Goal: Task Accomplishment & Management: Manage account settings

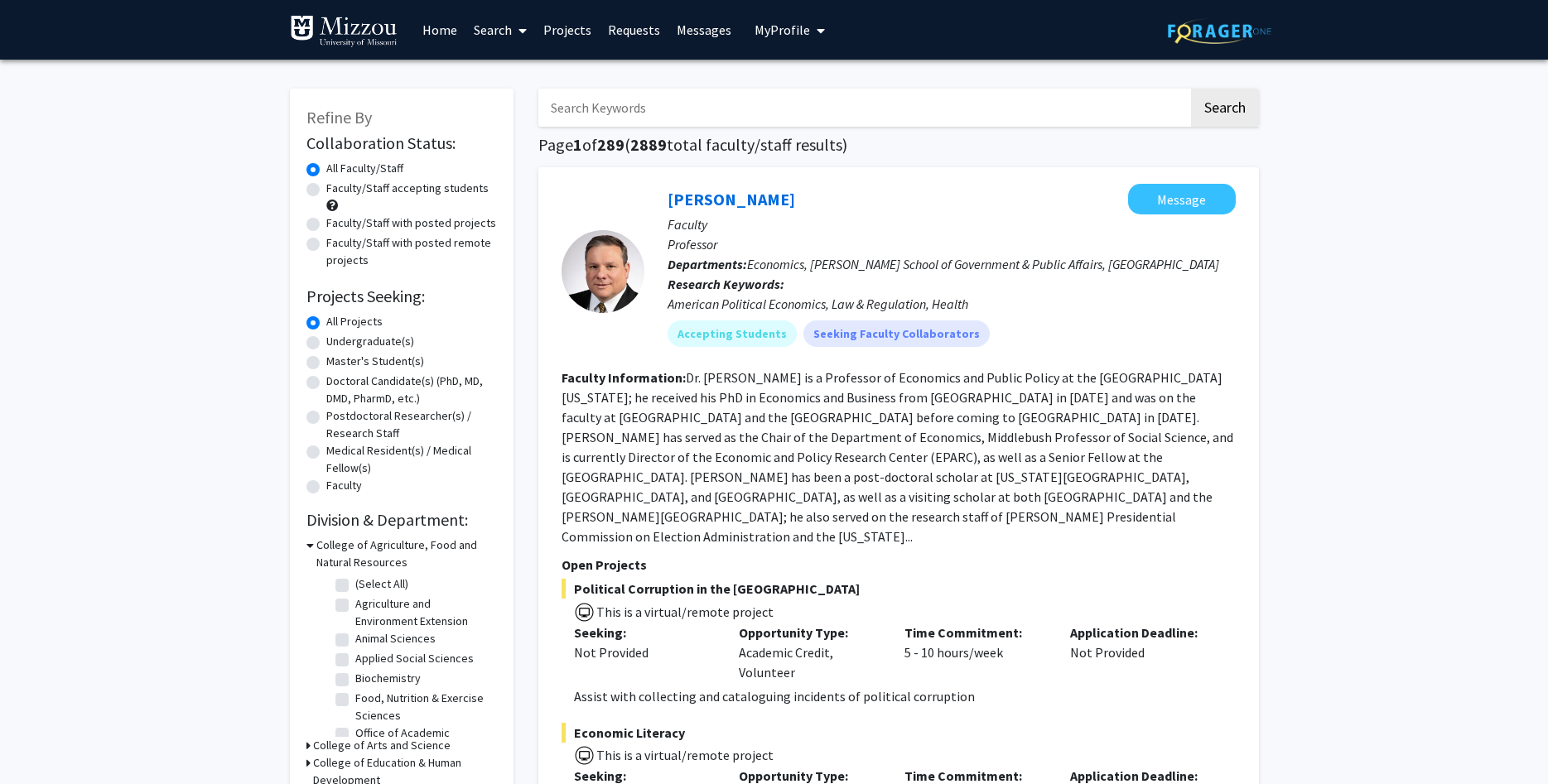
click at [778, 25] on span "My Profile" at bounding box center [782, 30] width 56 height 16
click at [808, 77] on span "[PERSON_NAME]" at bounding box center [858, 77] width 100 height 18
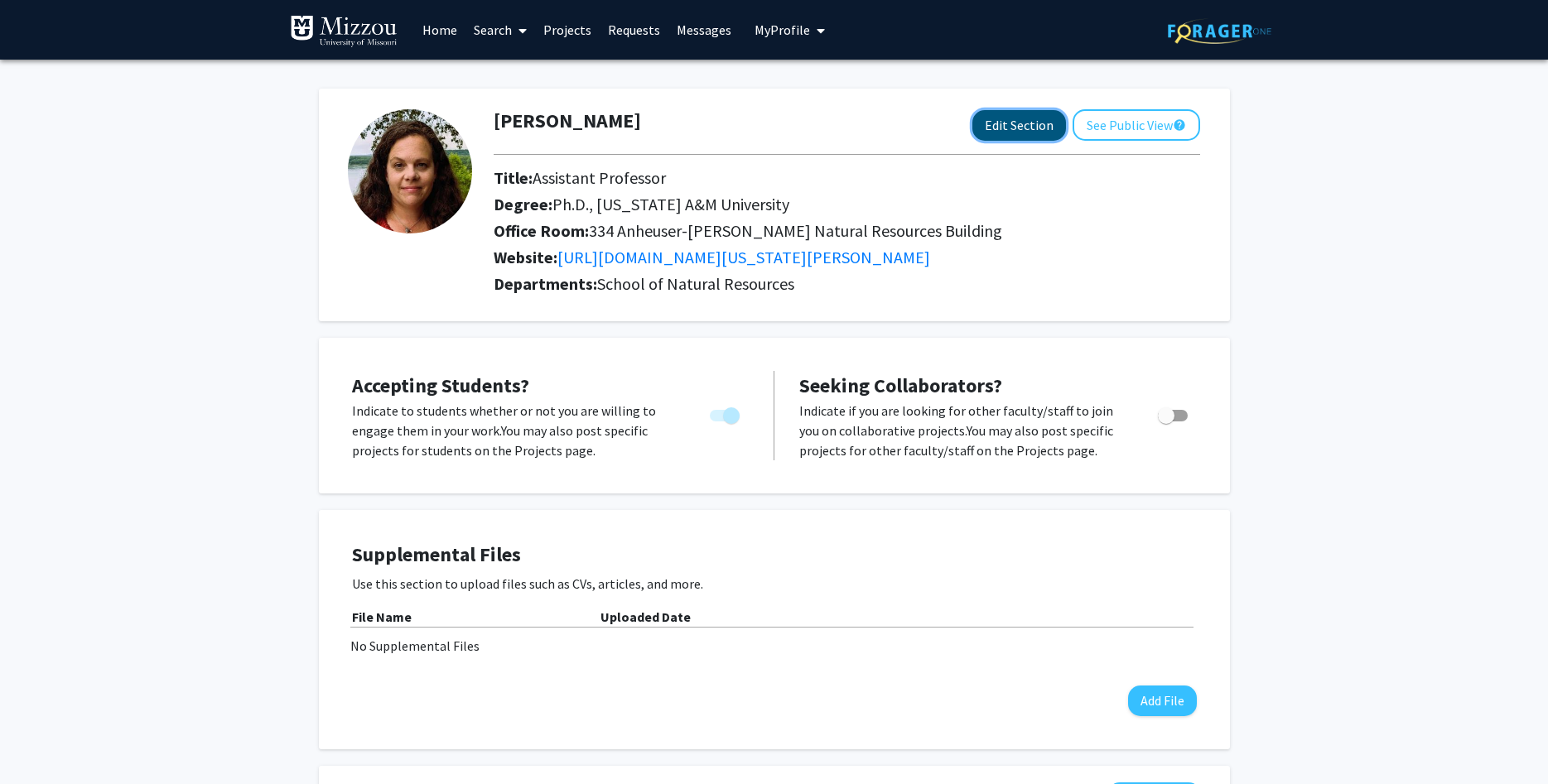
click at [1005, 123] on button "Edit Section" at bounding box center [1019, 126] width 94 height 31
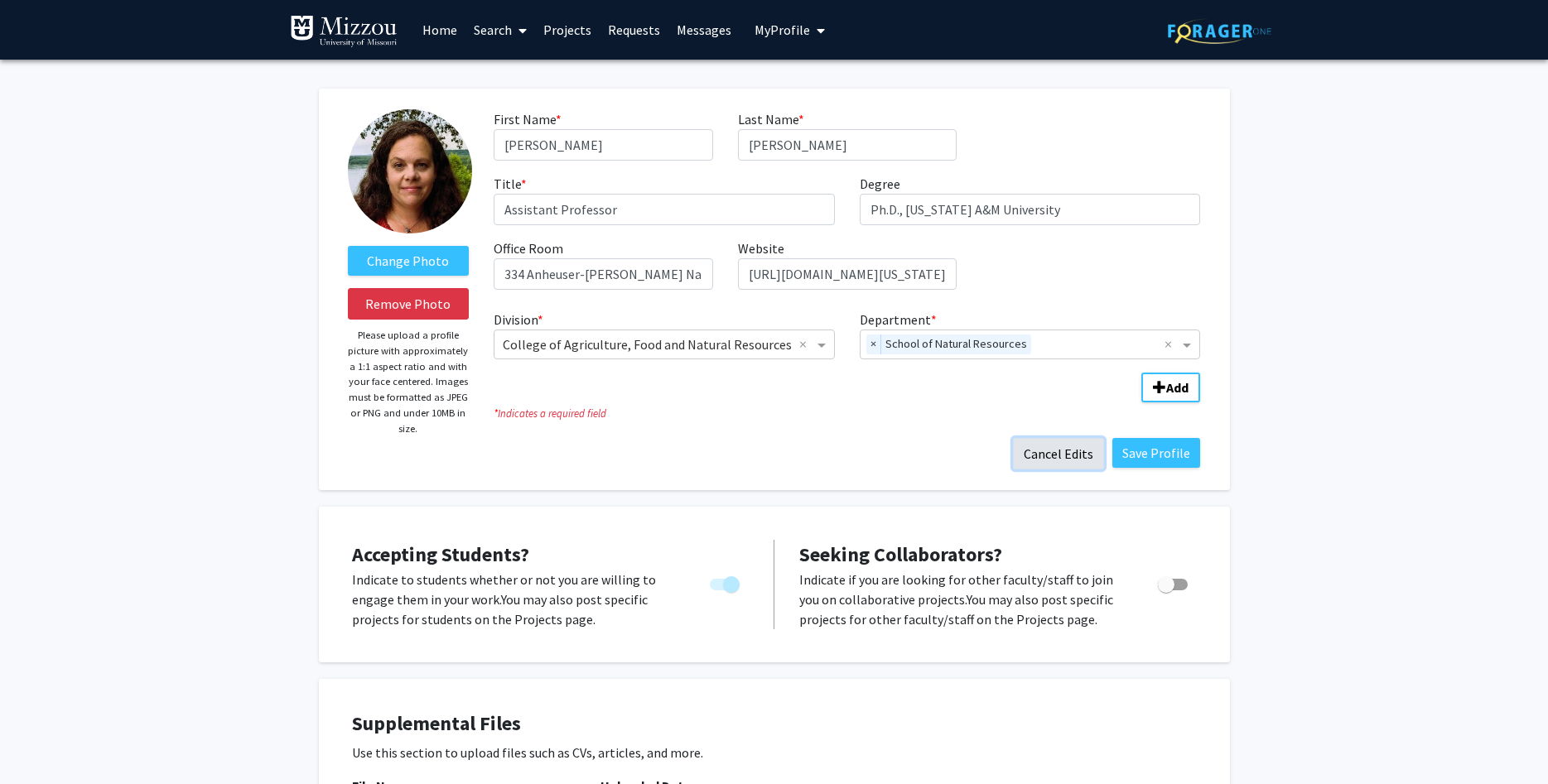
click at [1063, 449] on button "Cancel Edits" at bounding box center [1058, 454] width 91 height 32
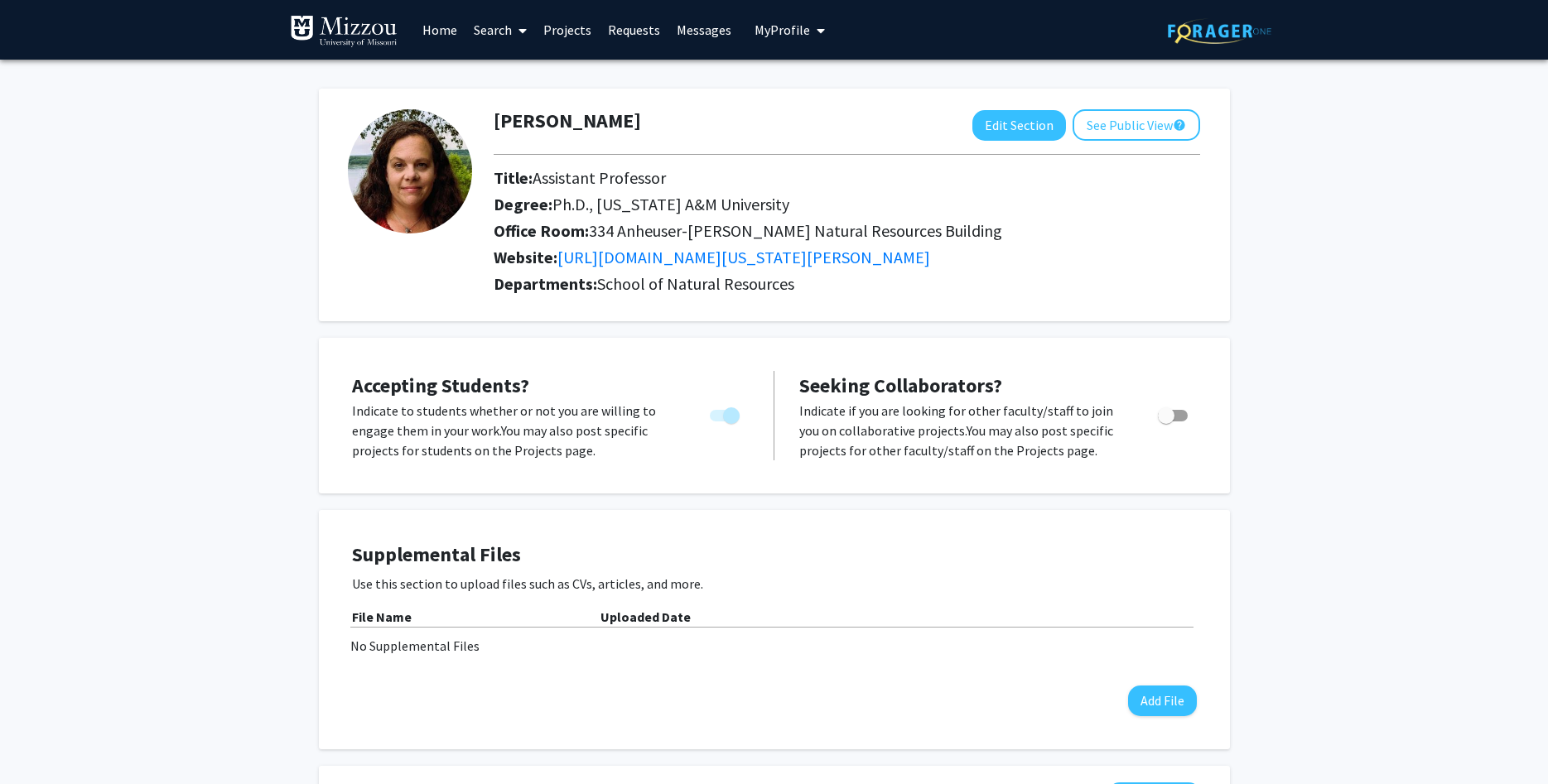
click at [568, 34] on link "Projects" at bounding box center [567, 30] width 65 height 58
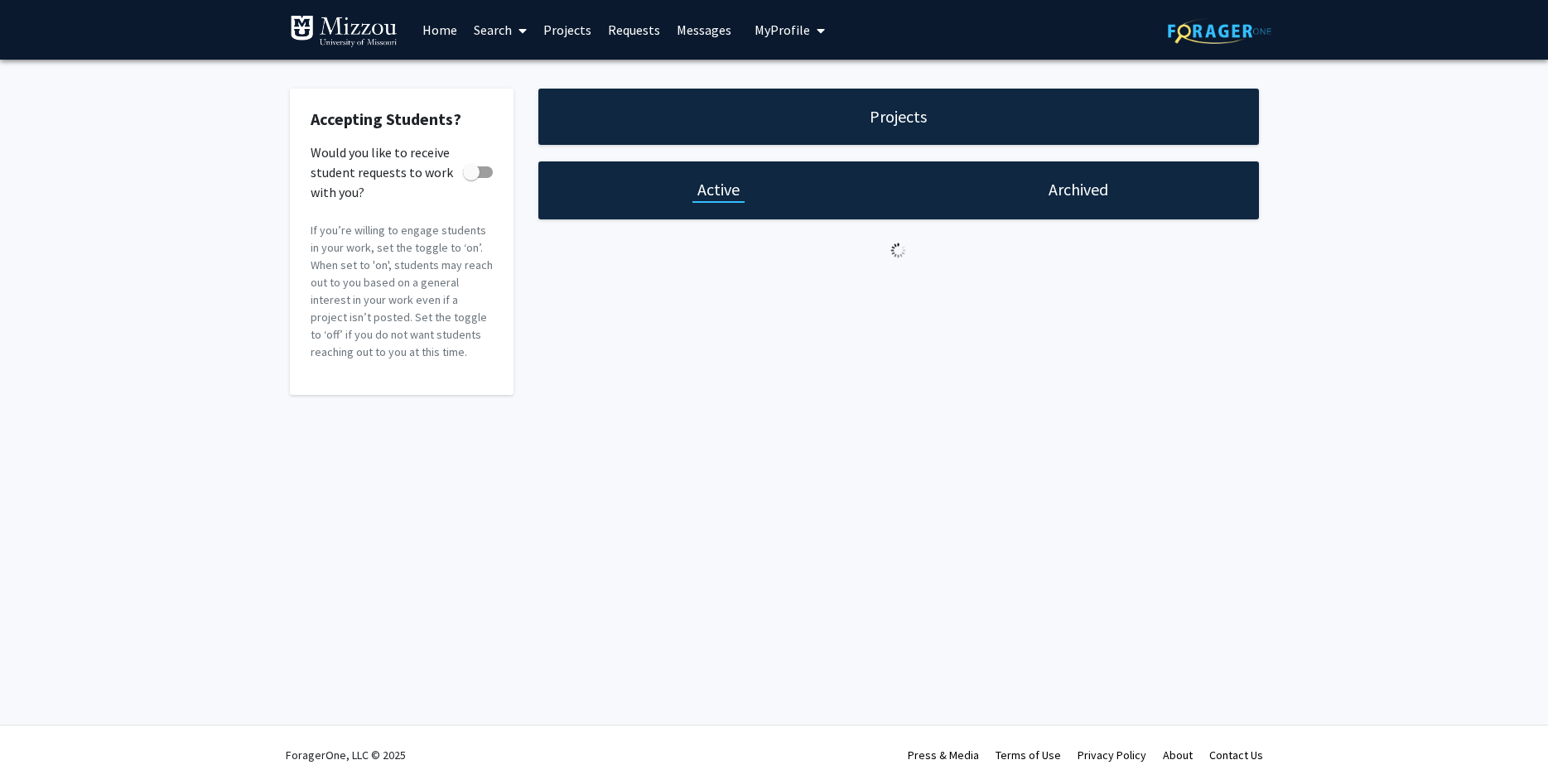
checkbox input "true"
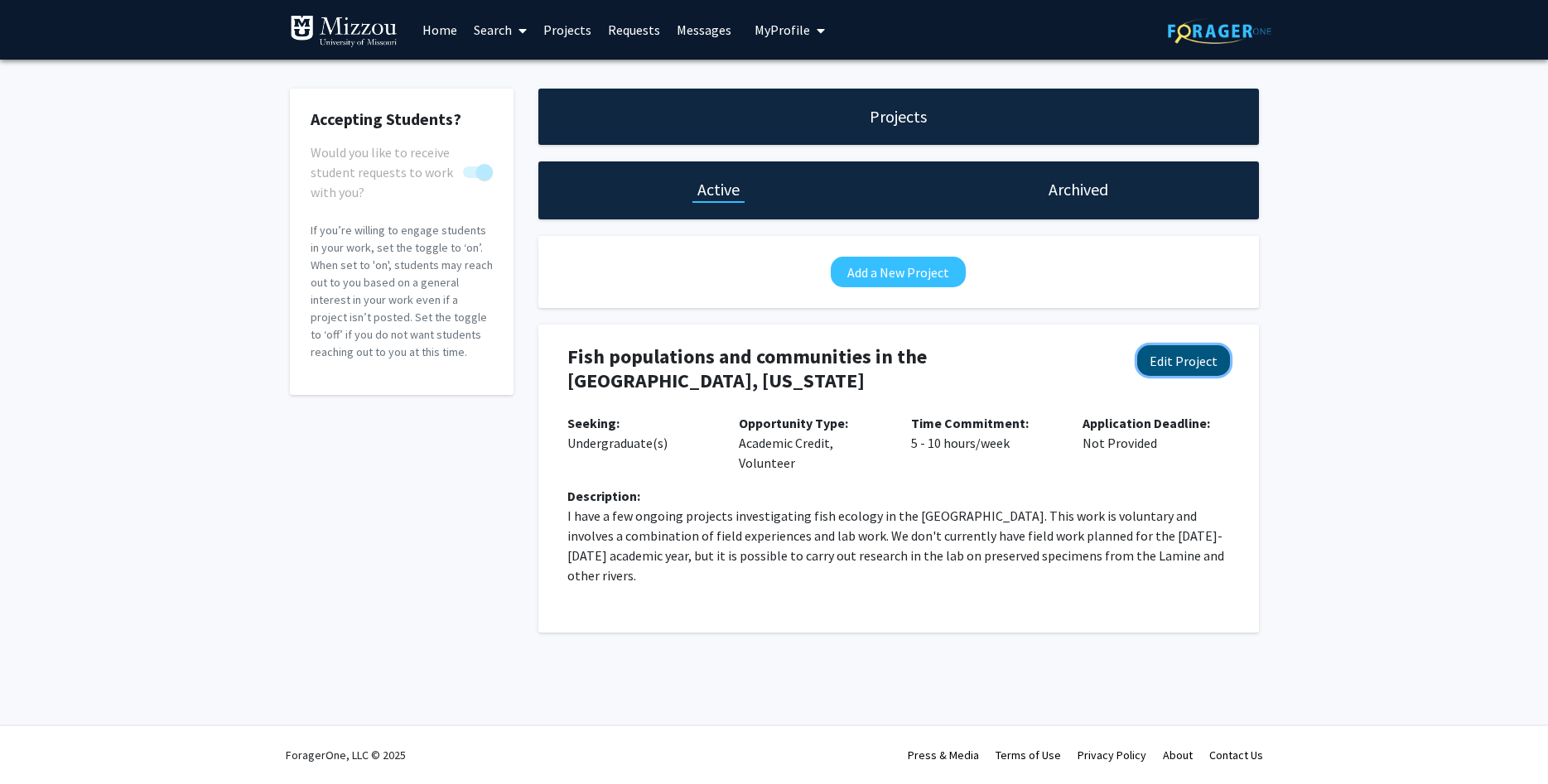
click at [1168, 368] on button "Edit Project" at bounding box center [1184, 361] width 93 height 31
select select "5 - 10"
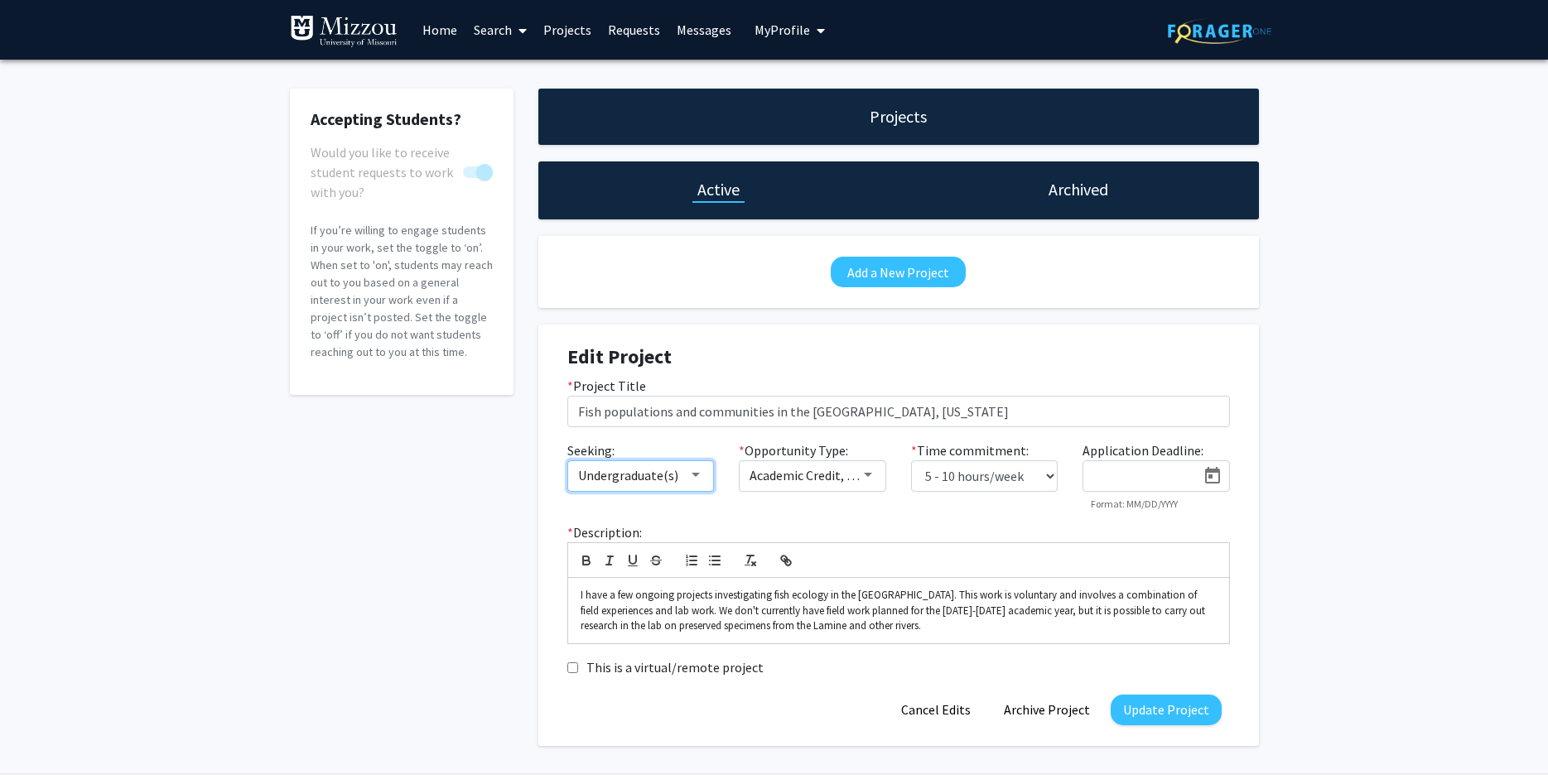
click at [709, 479] on mat-select "Undergraduate(s)" at bounding box center [642, 476] width 147 height 32
click at [700, 477] on div at bounding box center [695, 475] width 15 height 14
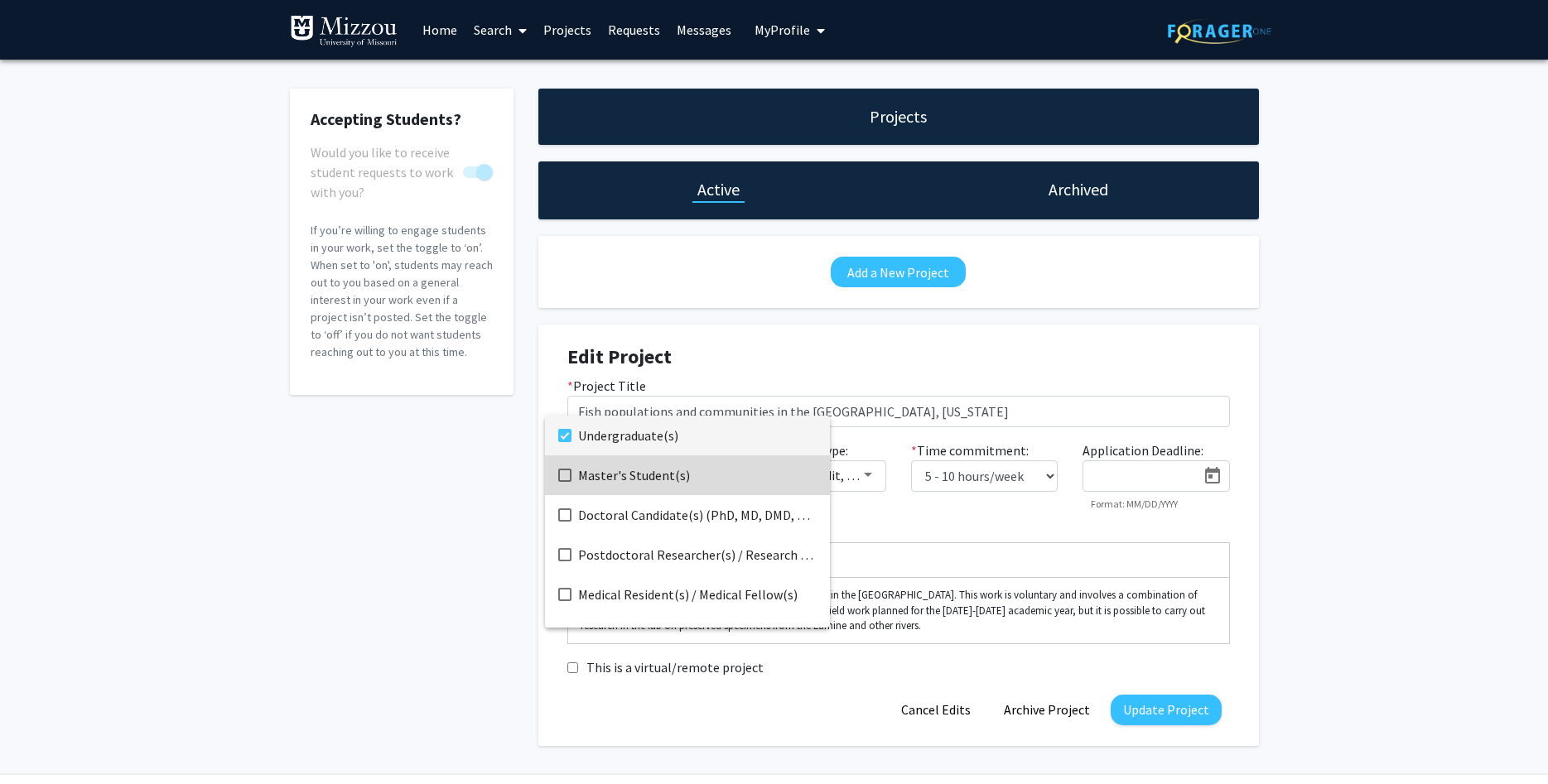
click at [700, 477] on span "Master's Student(s)" at bounding box center [697, 476] width 238 height 40
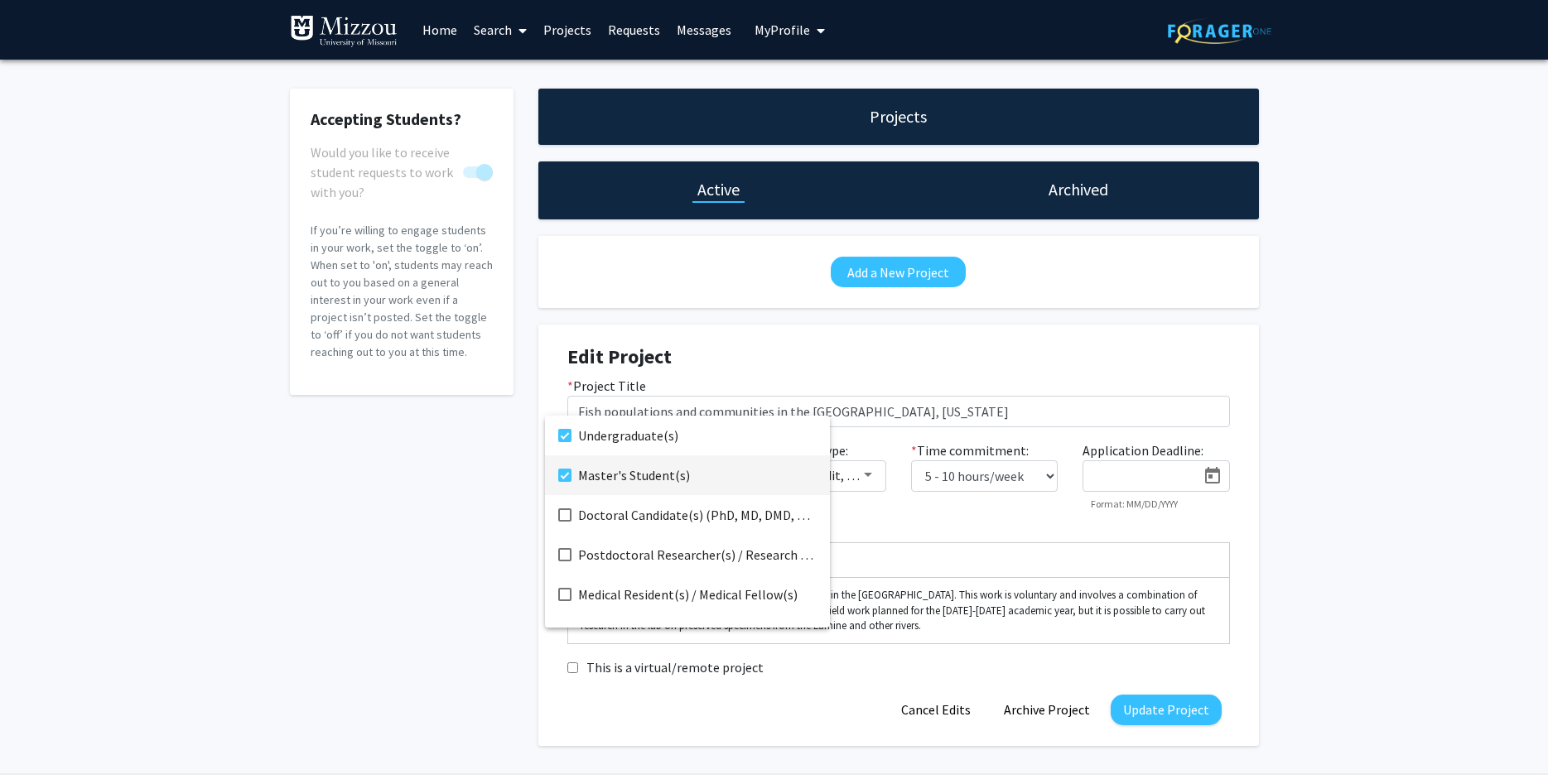
click at [565, 476] on mat-pseudo-checkbox at bounding box center [565, 475] width 14 height 14
click at [511, 497] on div at bounding box center [774, 392] width 1548 height 784
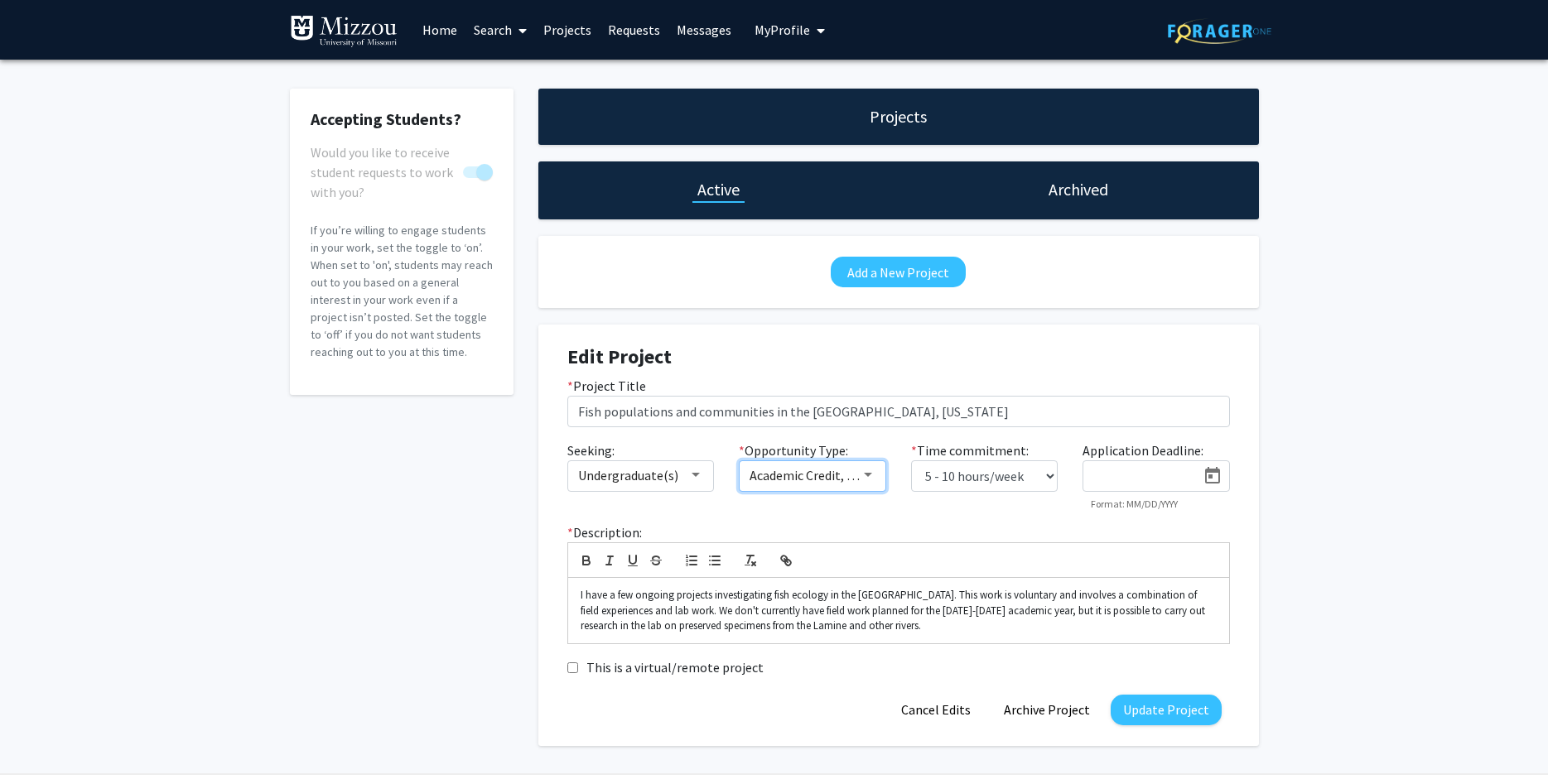
click at [867, 463] on mat-select "Academic Credit, Volunteer" at bounding box center [813, 476] width 147 height 32
click at [873, 476] on div at bounding box center [868, 475] width 15 height 14
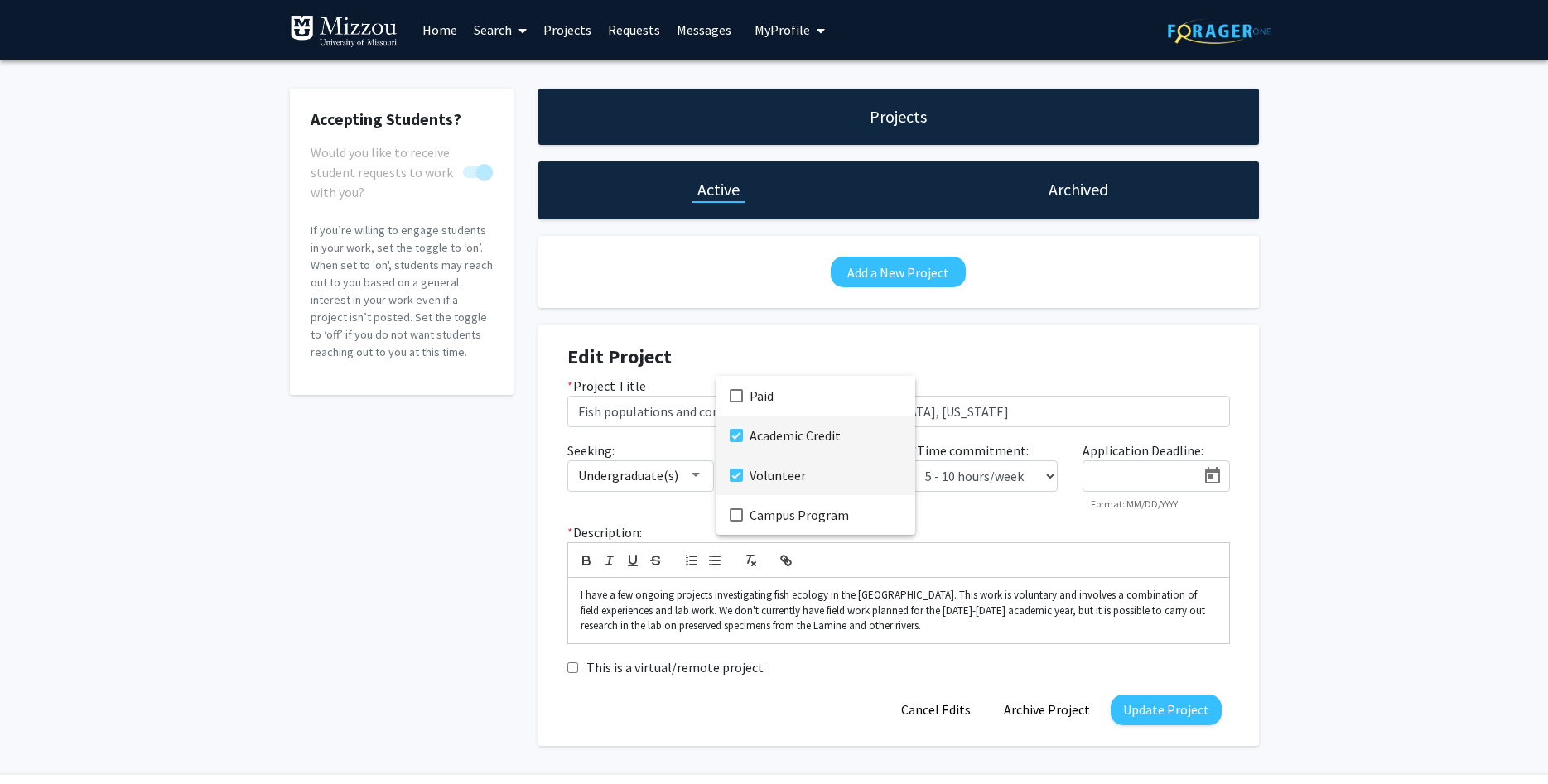
click at [873, 476] on span "Volunteer" at bounding box center [826, 476] width 153 height 40
click at [972, 518] on div at bounding box center [774, 392] width 1548 height 784
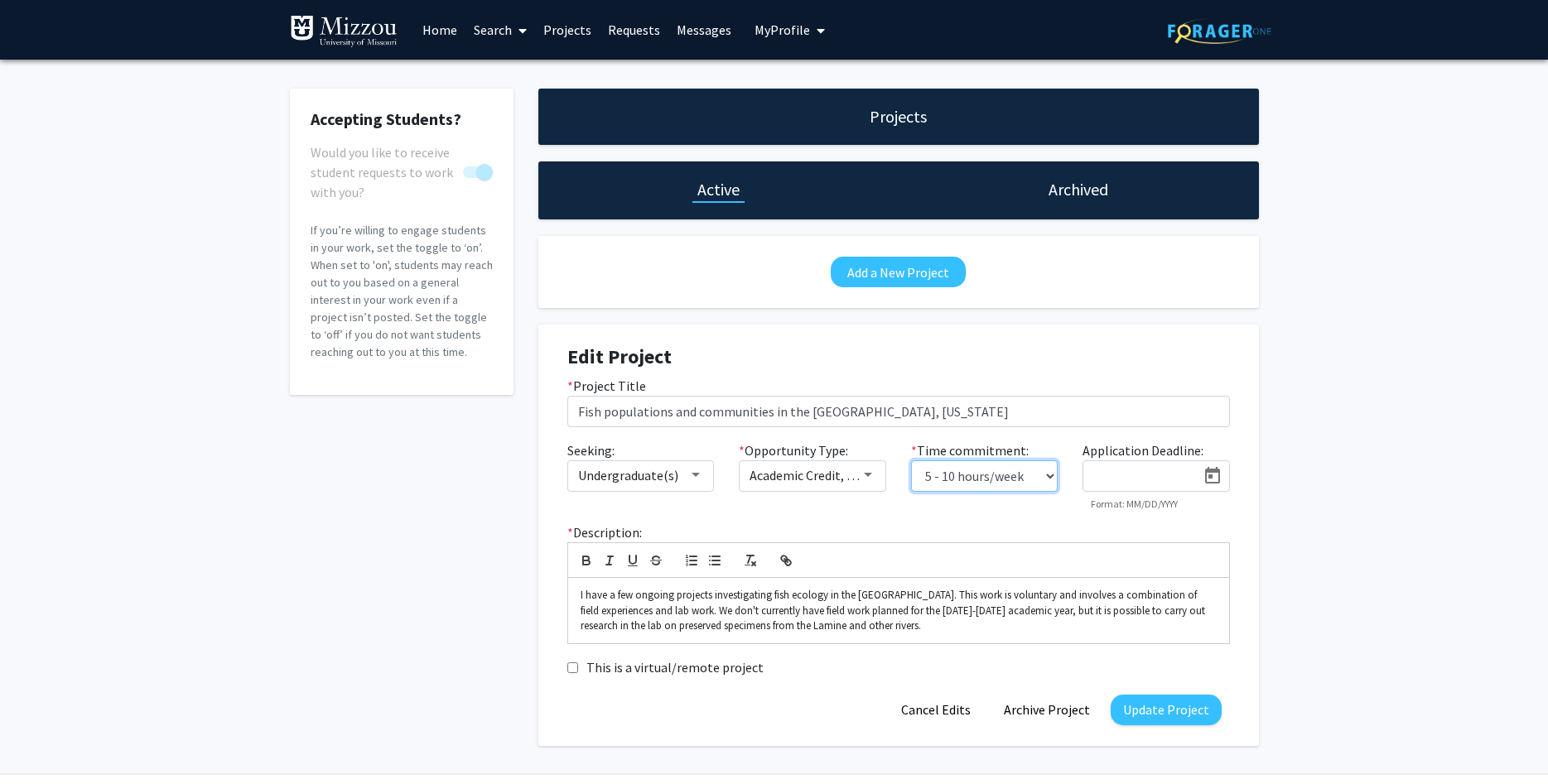
click at [911, 460] on select "0 - 5 hours/week 5 - 10 hours/week 10 - 15 hours/week 15 - 20 hours/week 20 - 3…" at bounding box center [985, 476] width 147 height 32
click at [1015, 387] on div "* Project Title Fish populations and communities in the [GEOGRAPHIC_DATA], [US_…" at bounding box center [899, 401] width 688 height 51
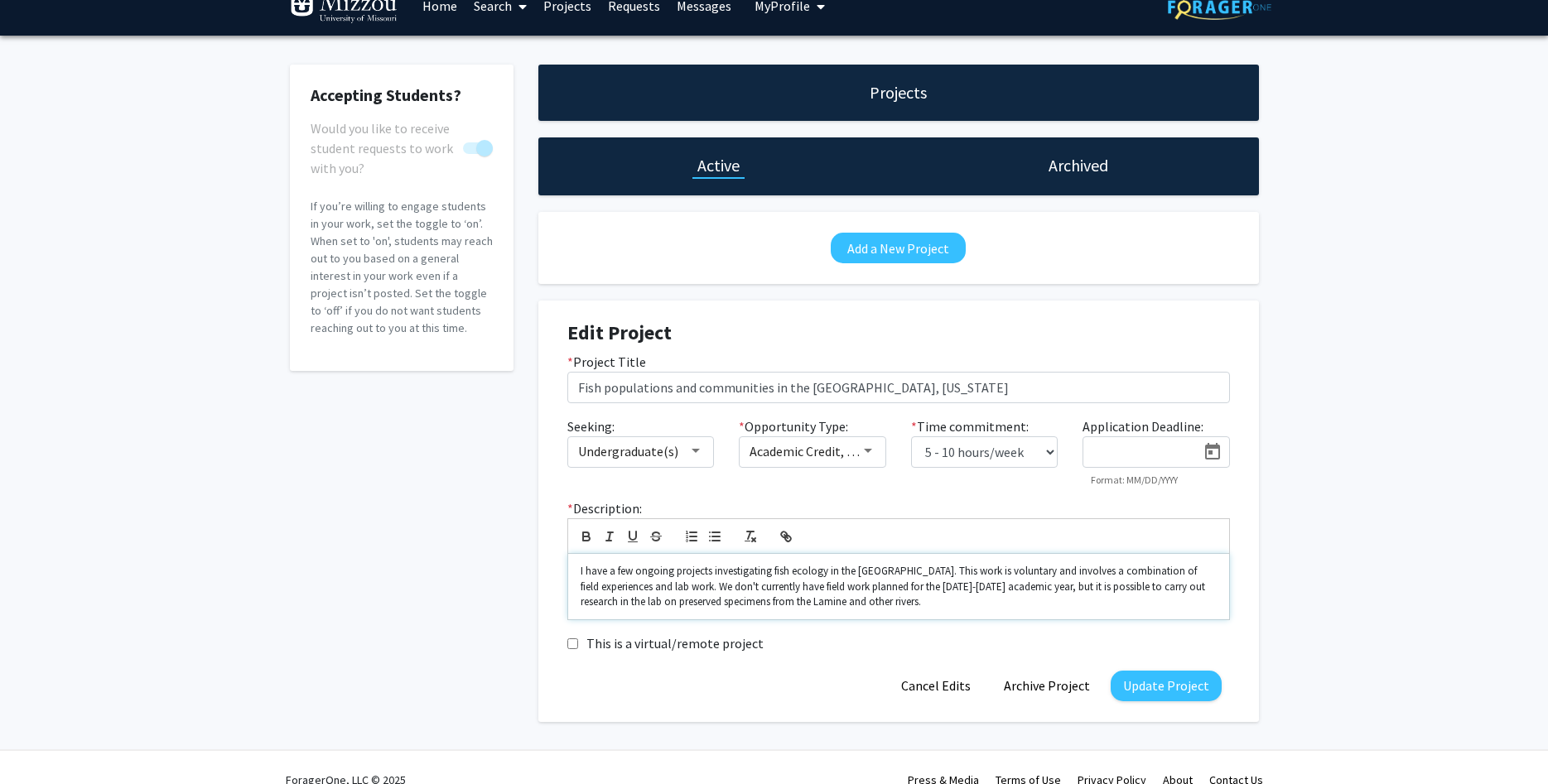
scroll to position [50, 0]
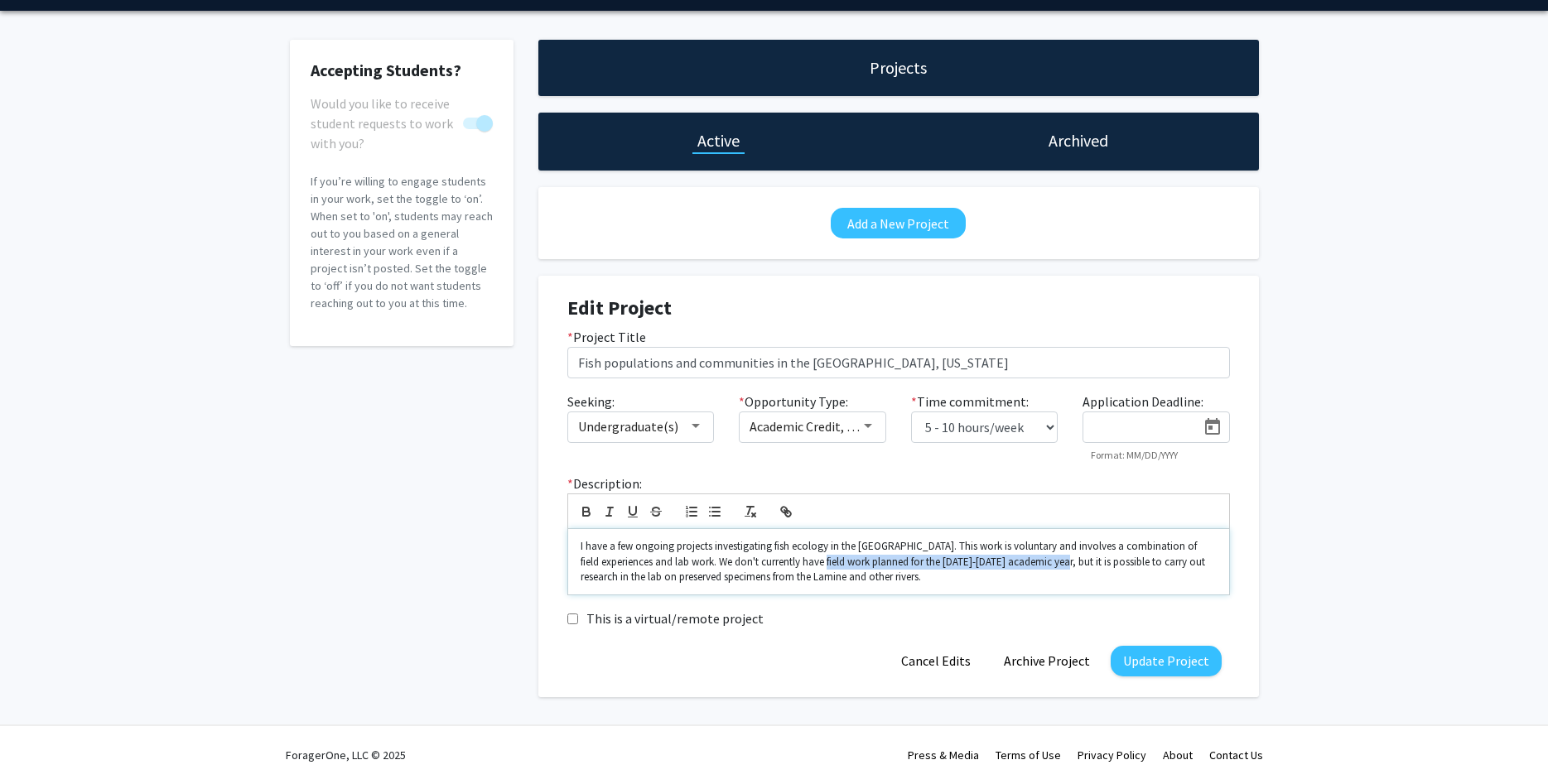
drag, startPoint x: 1044, startPoint y: 558, endPoint x: 806, endPoint y: 563, distance: 238.1
click at [806, 563] on p "I have a few ongoing projects investigating fish ecology in the [GEOGRAPHIC_DAT…" at bounding box center [898, 562] width 636 height 45
click at [866, 597] on div "* Description: I have a few ongoing projects investigating fish ecology in the …" at bounding box center [899, 541] width 688 height 135
drag, startPoint x: 894, startPoint y: 575, endPoint x: 700, endPoint y: 563, distance: 194.4
click at [700, 563] on p "I have a few ongoing projects investigating fish ecology in the [GEOGRAPHIC_DAT…" at bounding box center [898, 562] width 636 height 45
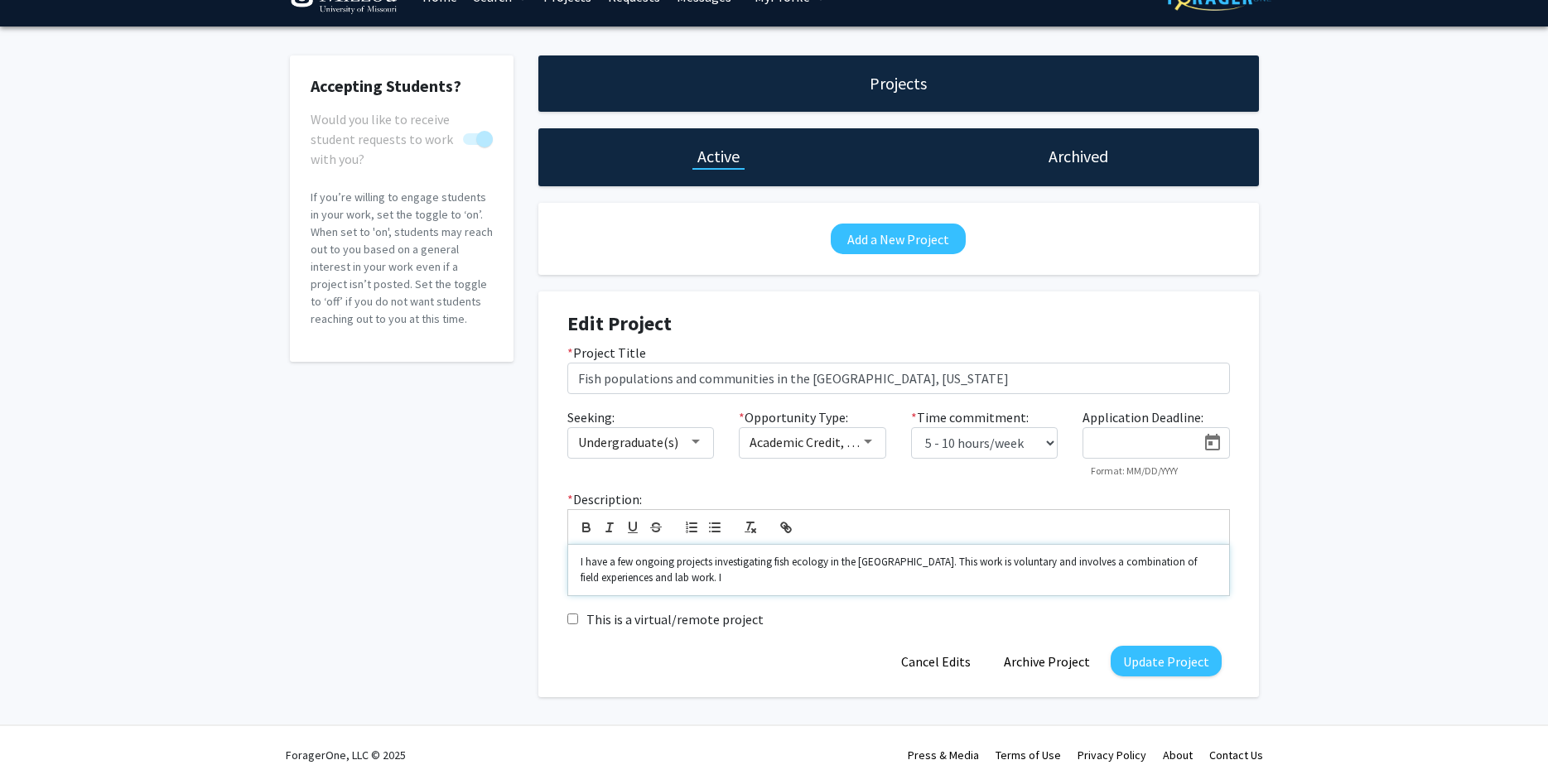
scroll to position [35, 0]
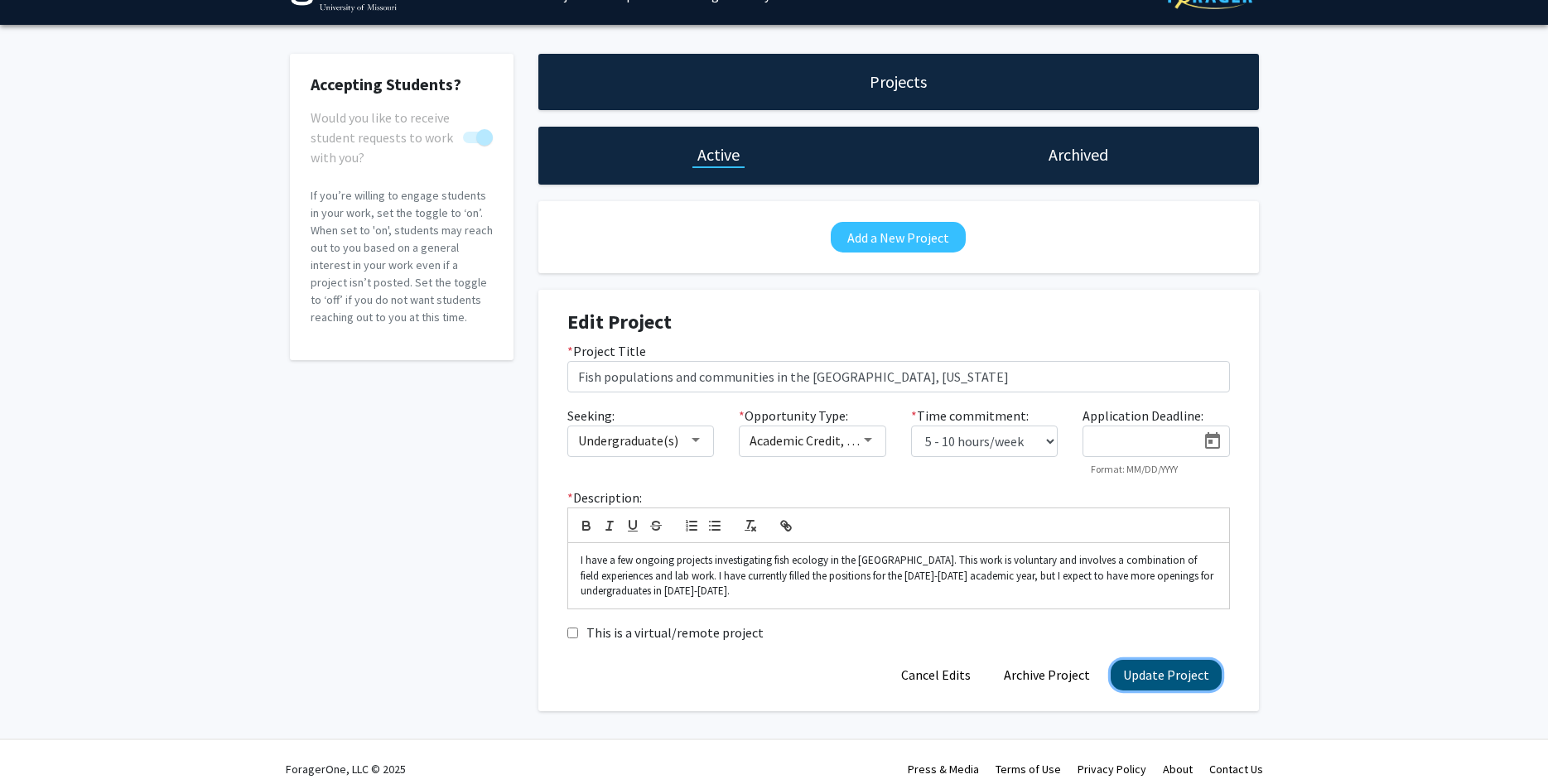
click at [1134, 667] on button "Update Project" at bounding box center [1167, 676] width 111 height 31
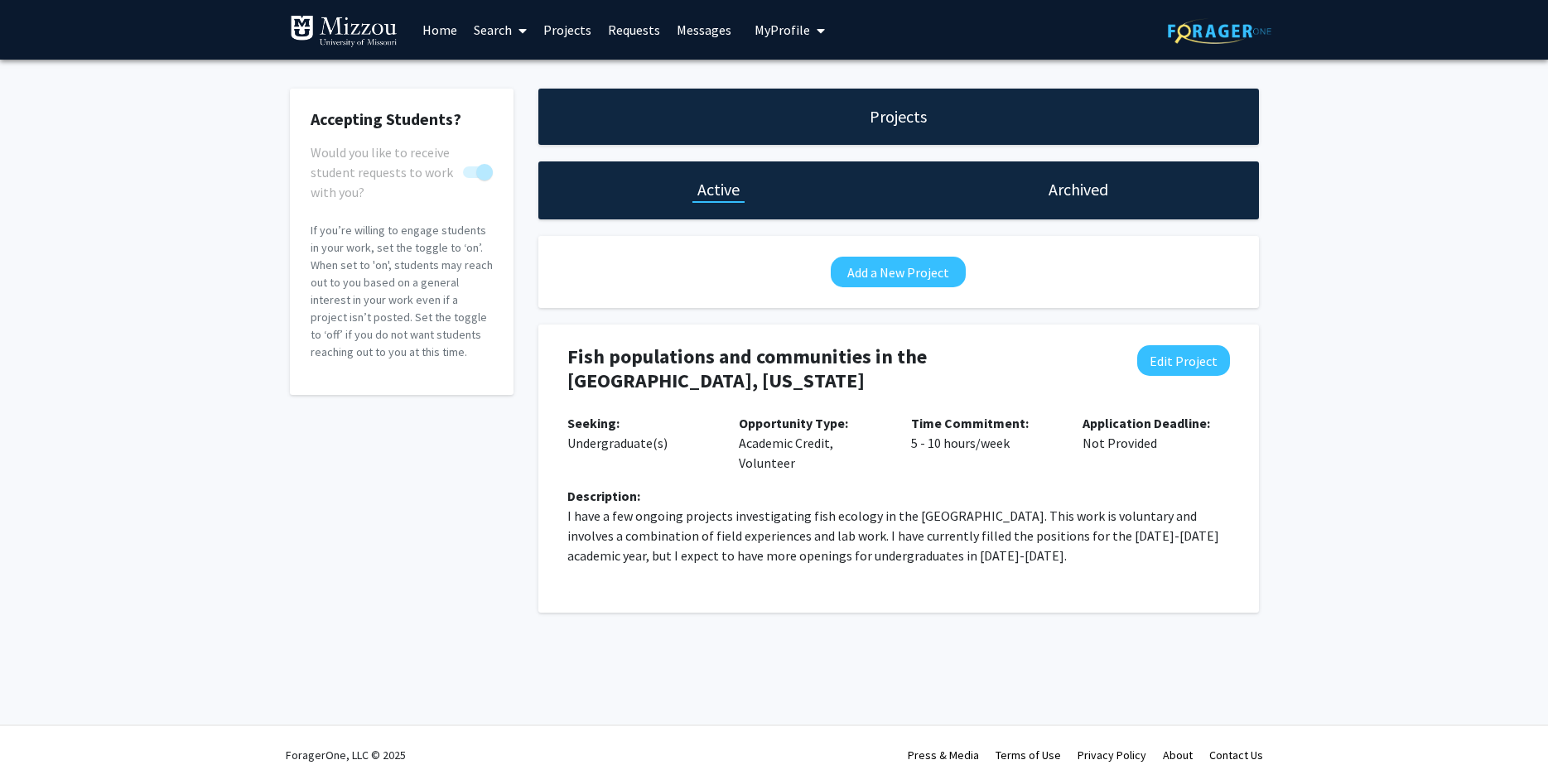
click at [767, 28] on span "My Profile" at bounding box center [782, 30] width 56 height 16
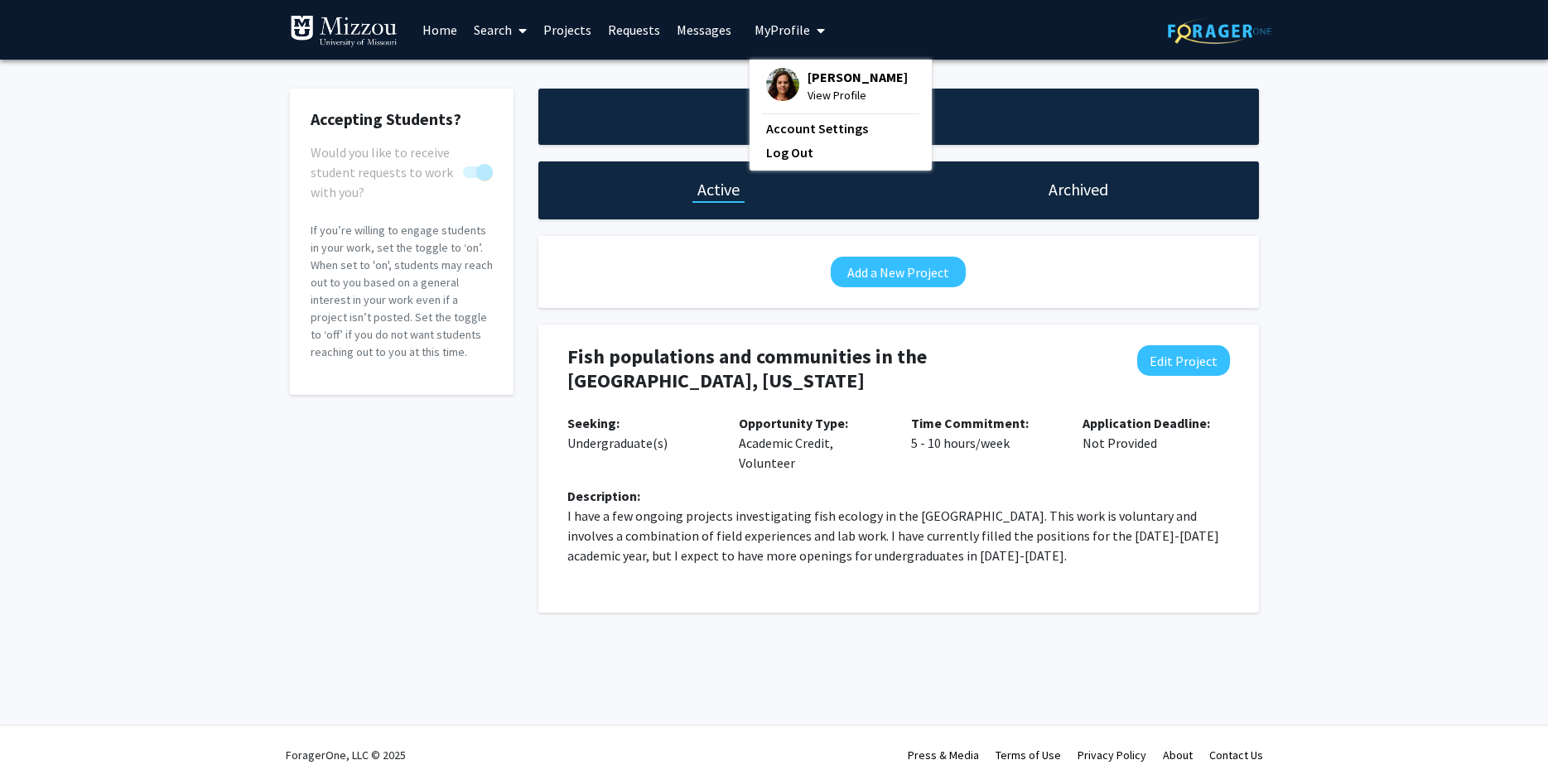
click at [840, 77] on span "[PERSON_NAME]" at bounding box center [858, 77] width 100 height 18
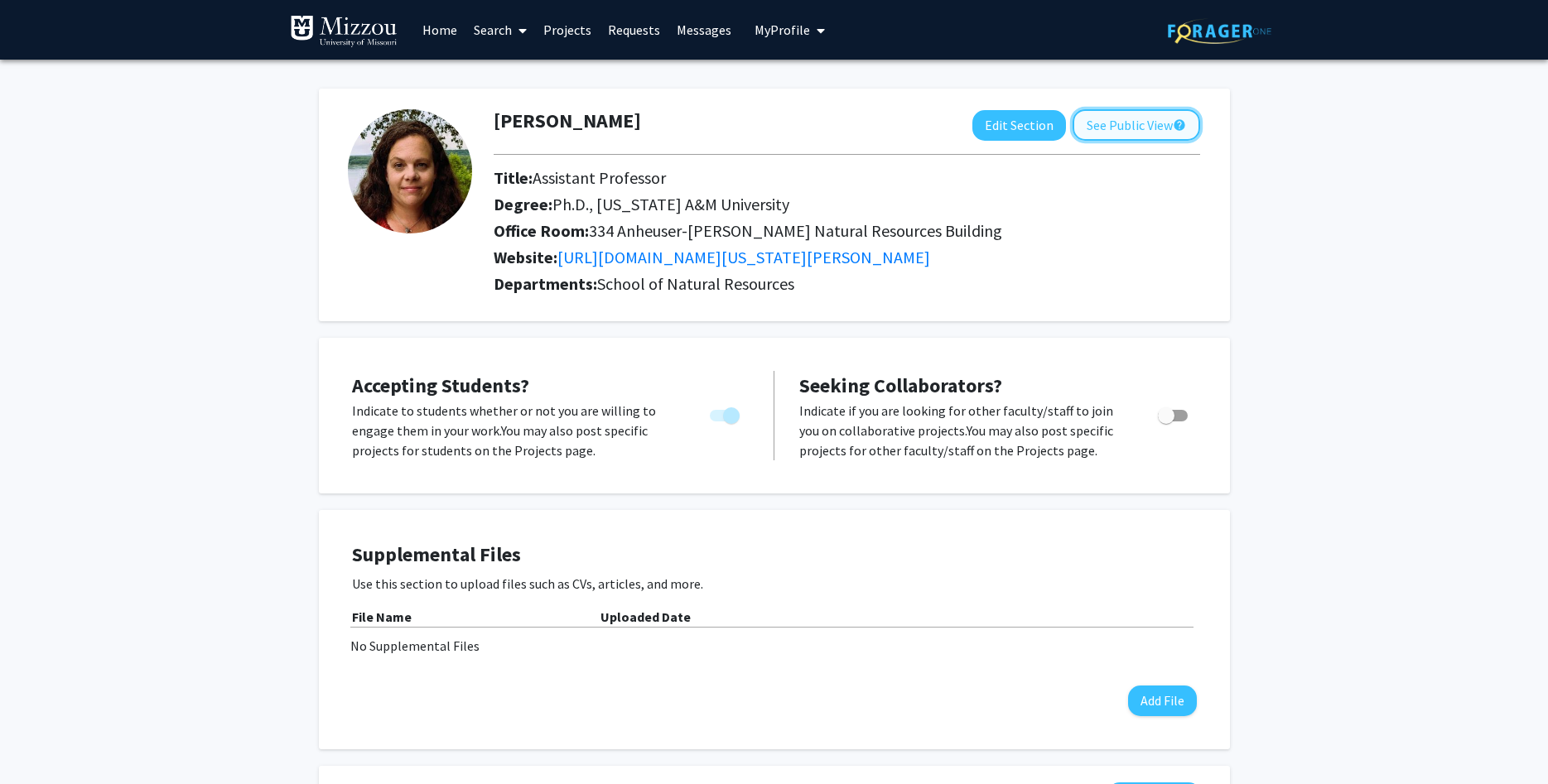
click at [1077, 129] on button "See Public View help" at bounding box center [1137, 125] width 127 height 32
